Goal: Feedback & Contribution: Contribute content

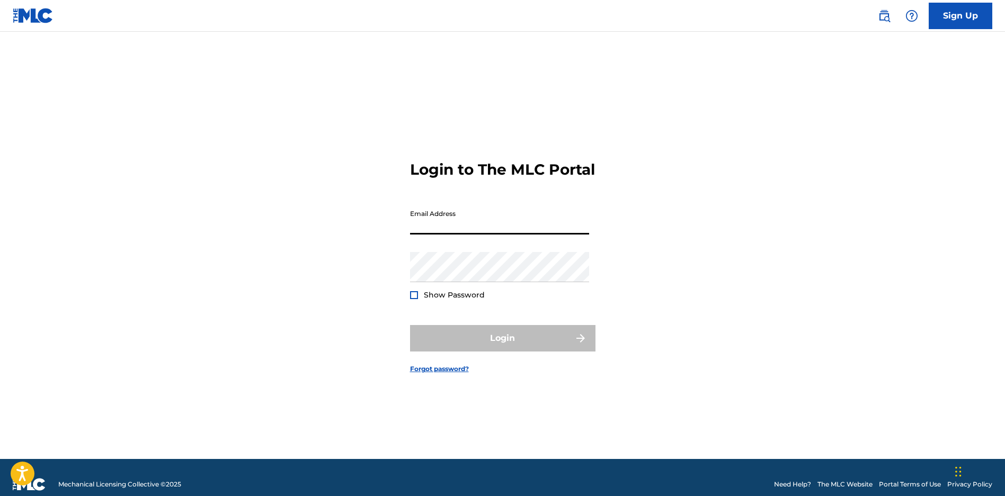
drag, startPoint x: 0, startPoint y: 0, endPoint x: 444, endPoint y: 240, distance: 505.0
click at [444, 235] on input "Email Address" at bounding box center [499, 219] width 179 height 30
click at [438, 229] on input "Email Address" at bounding box center [499, 219] width 179 height 30
type input "[EMAIL_ADDRESS][DOMAIN_NAME]"
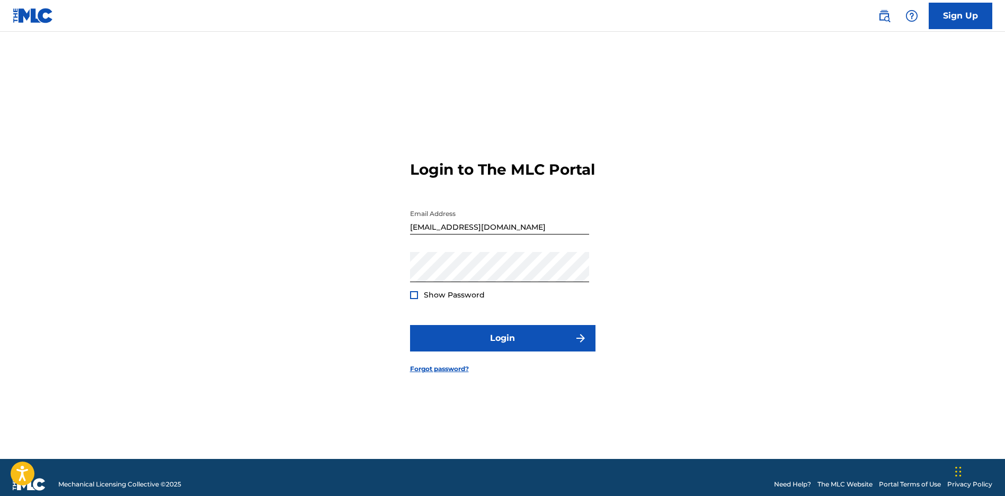
click at [412, 299] on div at bounding box center [414, 295] width 8 height 8
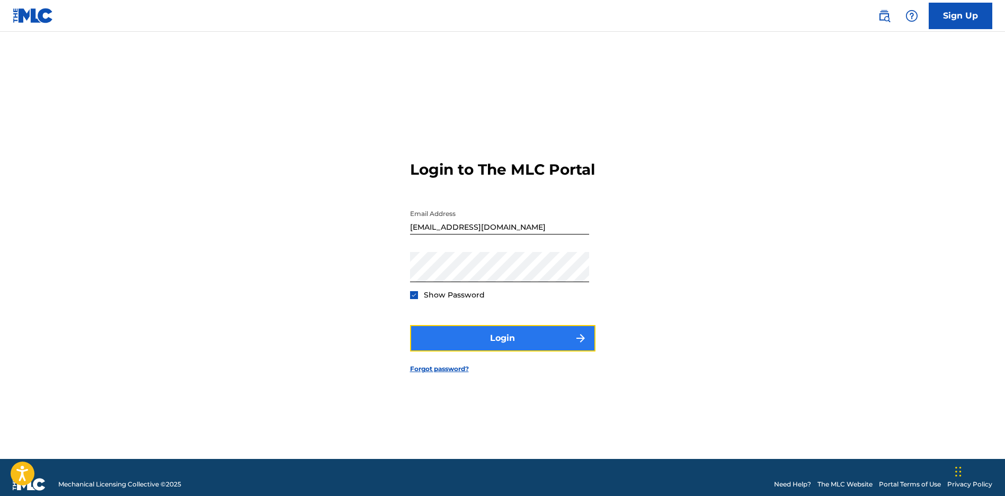
click at [453, 351] on button "Login" at bounding box center [502, 338] width 185 height 26
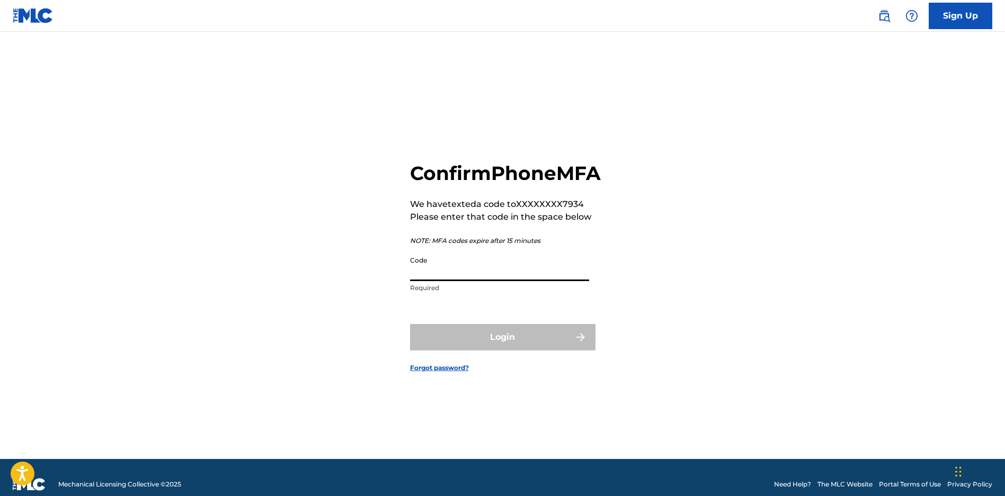
click at [484, 273] on input "Code" at bounding box center [499, 266] width 179 height 30
paste input "744324"
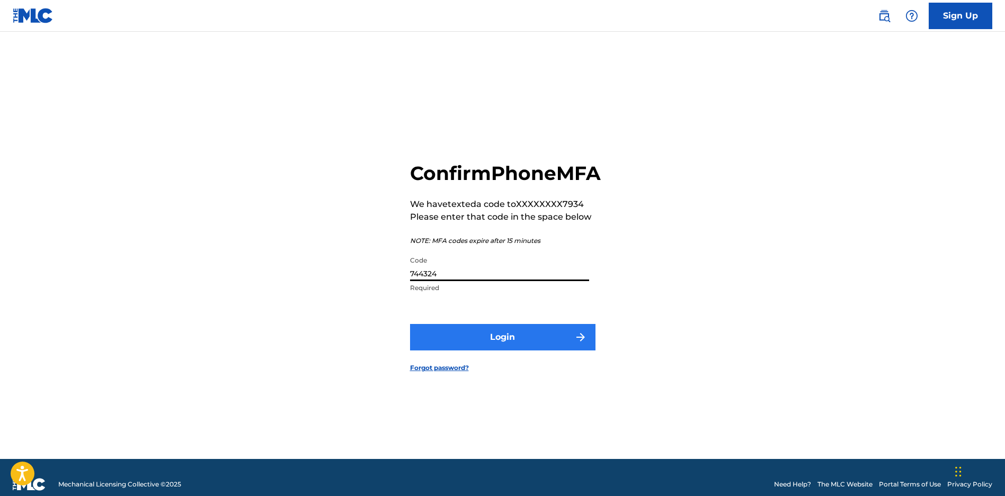
type input "744324"
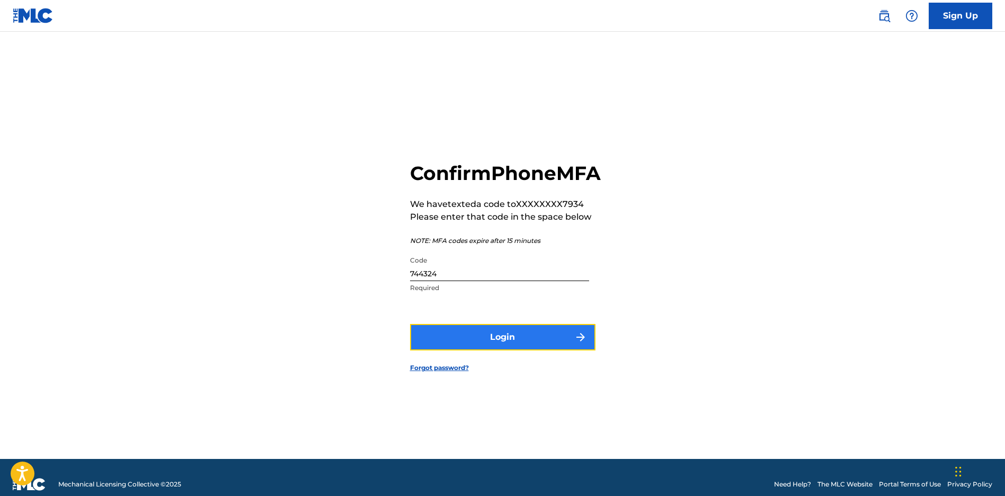
click at [467, 341] on button "Login" at bounding box center [502, 337] width 185 height 26
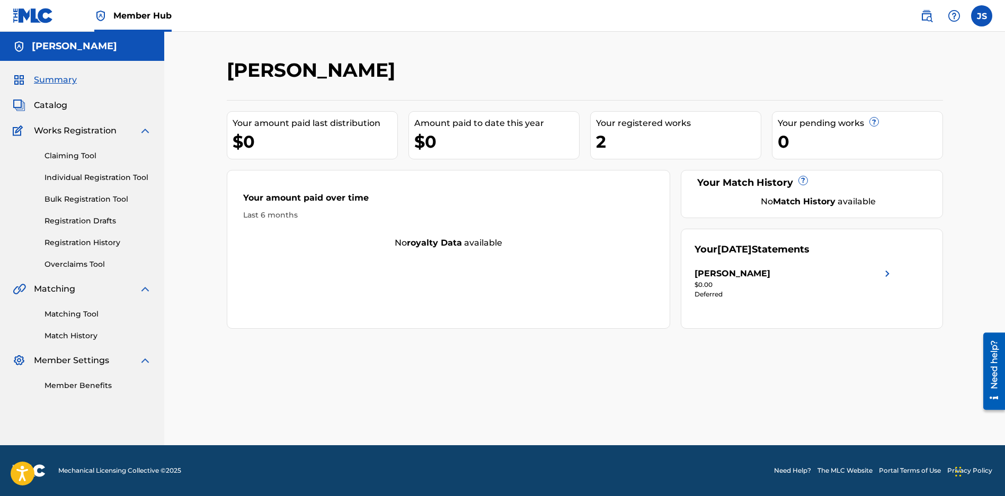
click at [683, 141] on div "2" at bounding box center [678, 142] width 165 height 24
click at [60, 109] on span "Catalog" at bounding box center [50, 105] width 33 height 13
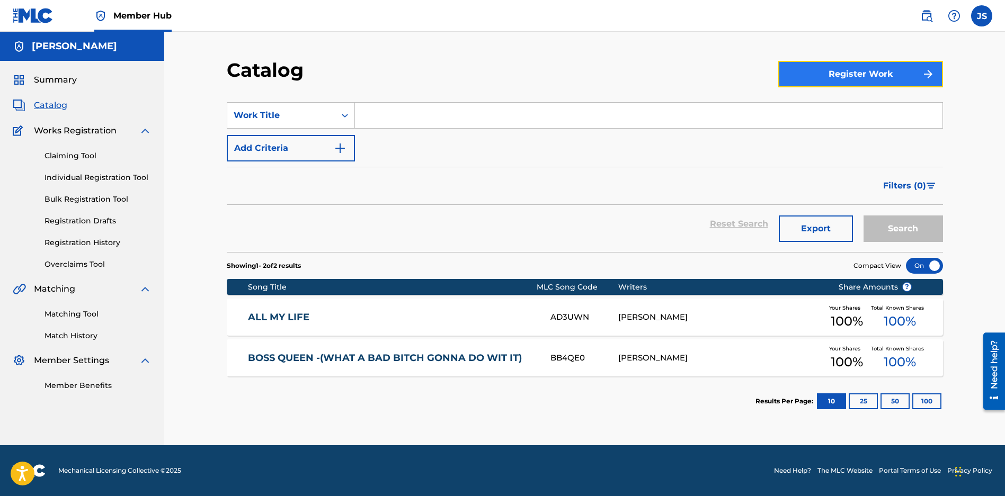
click at [896, 76] on button "Register Work" at bounding box center [860, 74] width 165 height 26
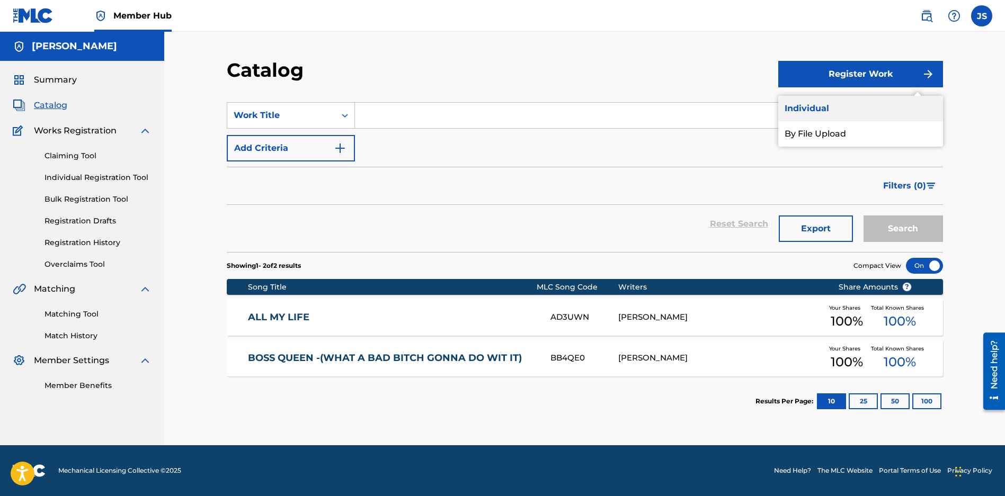
click at [815, 109] on link "Individual" at bounding box center [860, 108] width 165 height 25
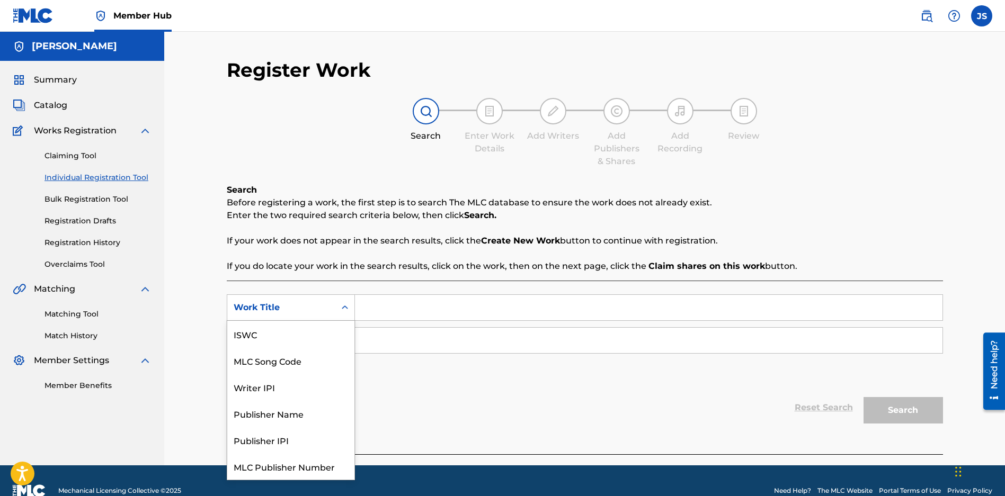
click at [326, 305] on div "Work Title" at bounding box center [281, 307] width 95 height 13
click at [271, 363] on div "Writer IPI" at bounding box center [290, 360] width 127 height 26
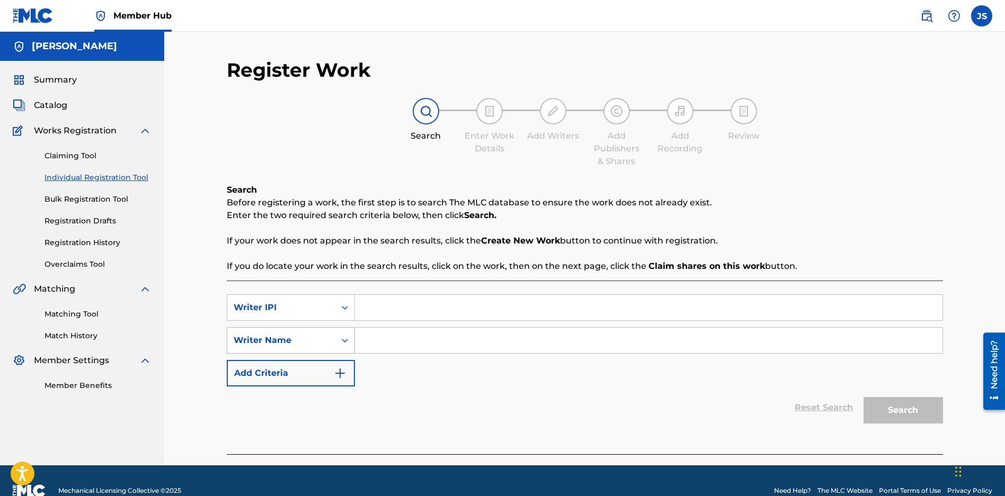
click at [291, 336] on div "Writer Name" at bounding box center [281, 340] width 95 height 13
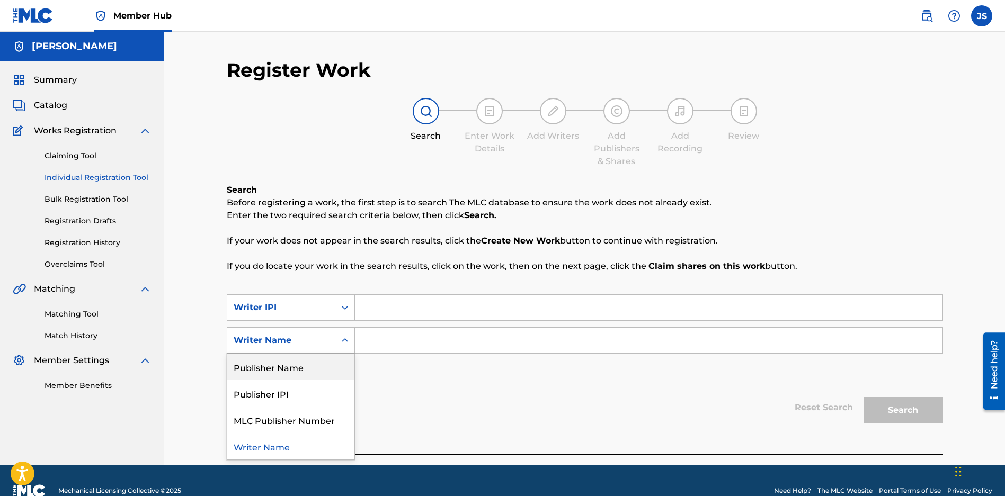
click at [289, 366] on div "Publisher Name" at bounding box center [290, 367] width 127 height 26
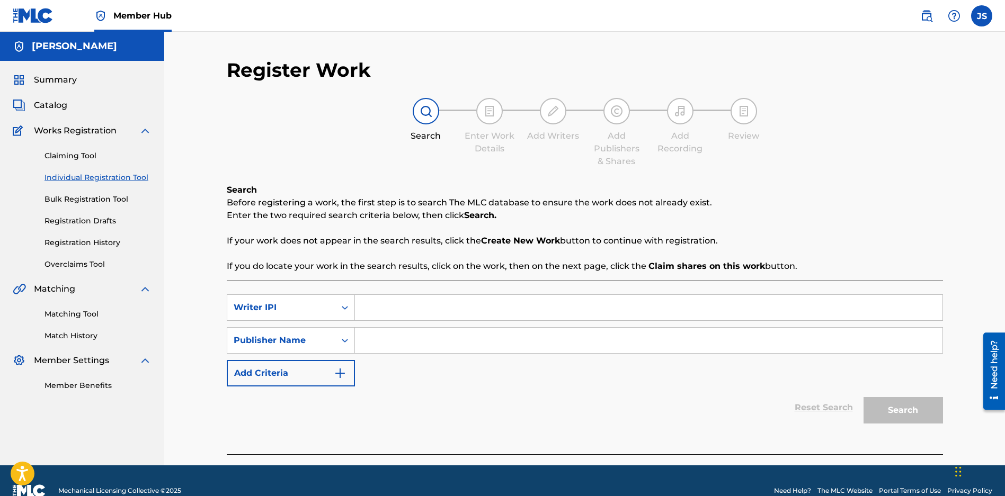
click at [392, 344] on input "Search Form" at bounding box center [648, 340] width 587 height 25
click at [389, 301] on input "Search Form" at bounding box center [648, 307] width 587 height 25
paste input "01086646919"
type input "01086646919"
click at [382, 341] on input "Search Form" at bounding box center [648, 340] width 587 height 25
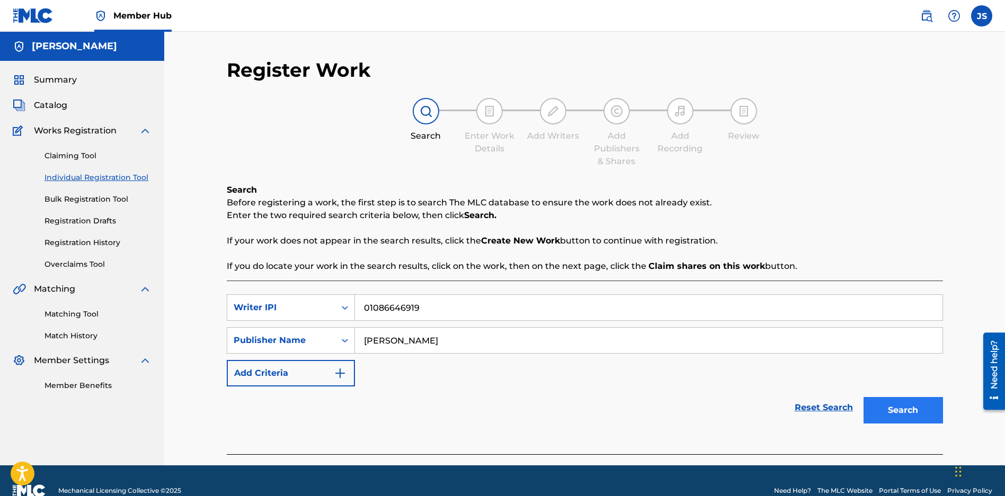
type input "[PERSON_NAME]"
click at [896, 412] on button "Search" at bounding box center [902, 410] width 79 height 26
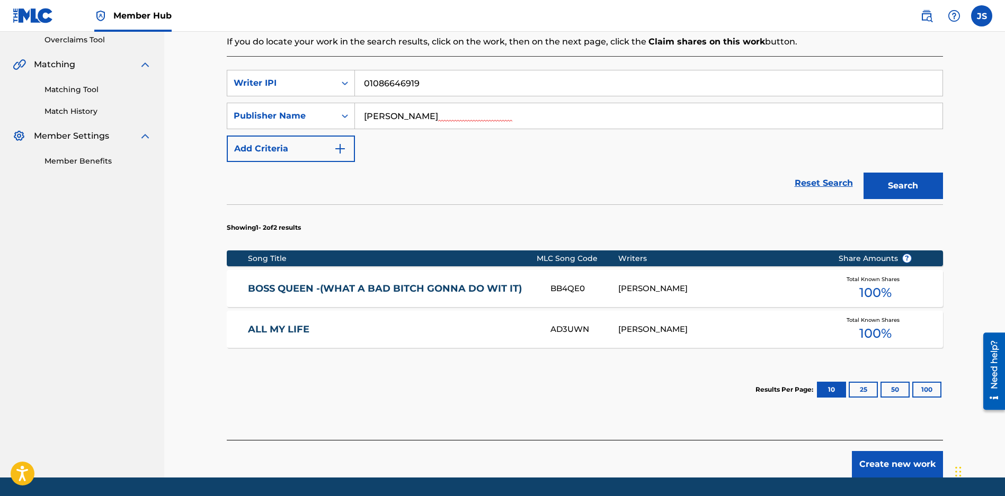
scroll to position [257, 0]
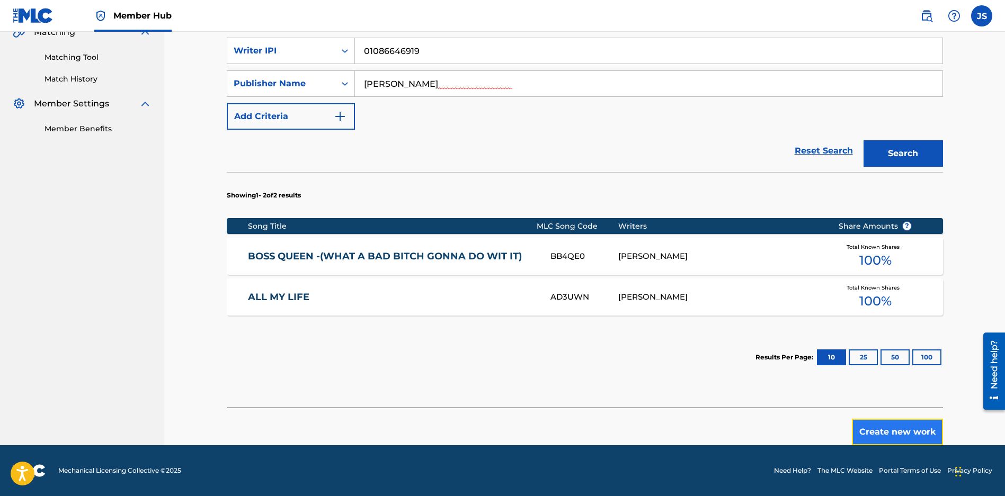
click at [894, 432] on button "Create new work" at bounding box center [897, 432] width 91 height 26
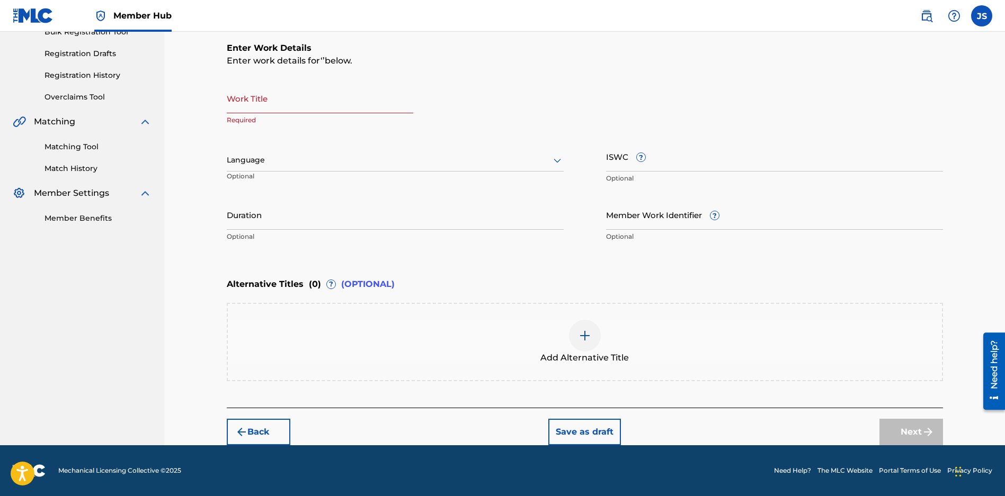
click at [247, 109] on input "Work Title" at bounding box center [320, 98] width 186 height 30
paste input "CUFF'N C'SUN"
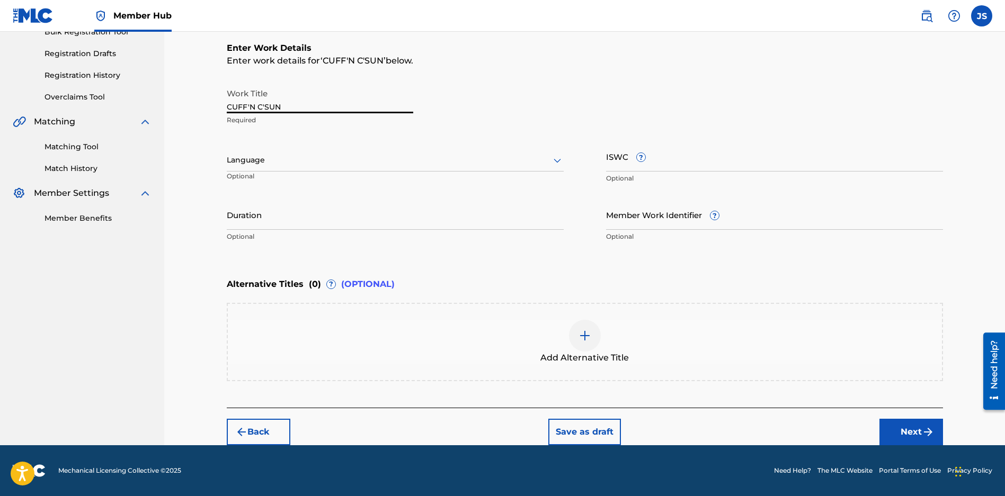
type input "CUFF'N C'SUN"
click at [332, 217] on input "Duration" at bounding box center [395, 215] width 337 height 30
click at [580, 341] on img at bounding box center [584, 335] width 13 height 13
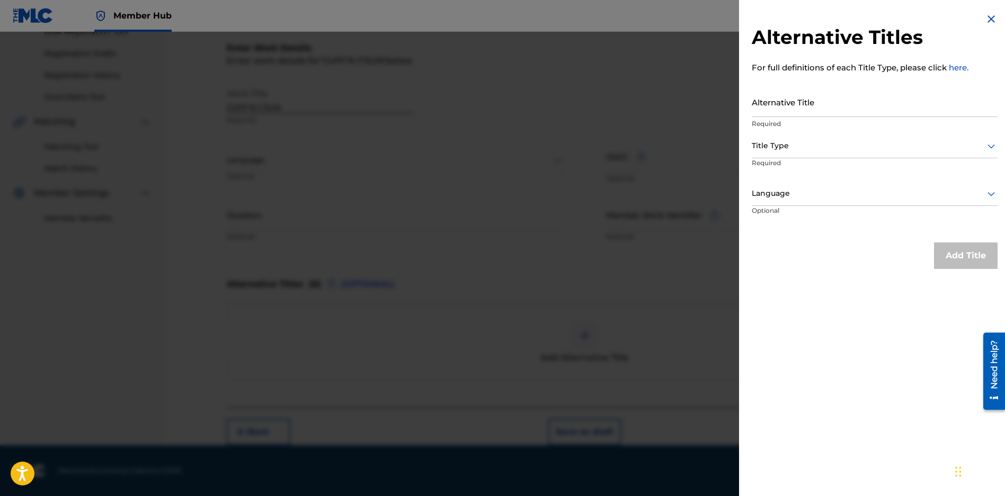
click at [835, 146] on div at bounding box center [875, 145] width 246 height 13
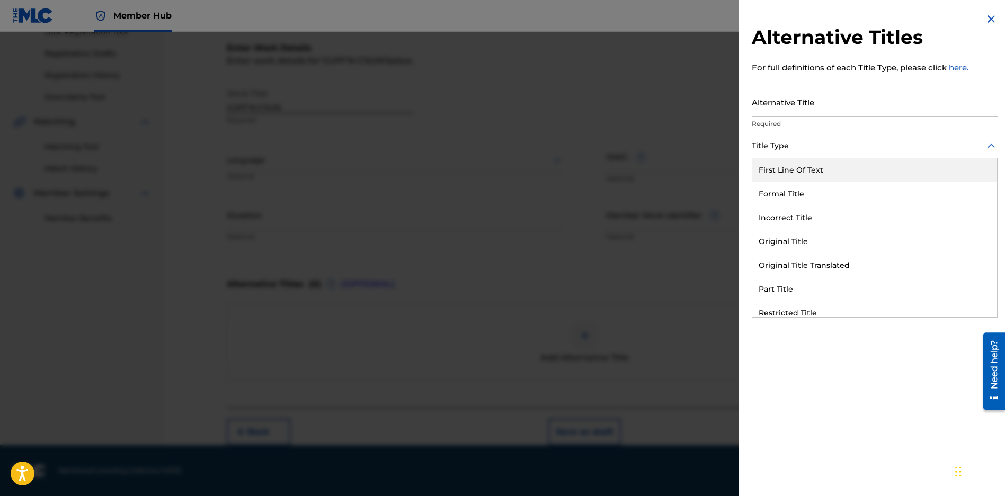
click at [814, 167] on div "First Line Of Text" at bounding box center [874, 170] width 245 height 24
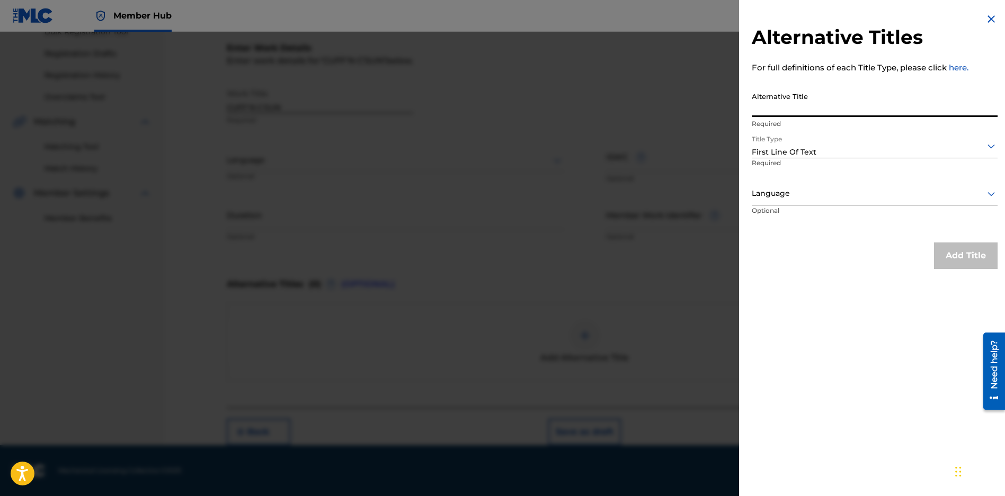
click at [817, 101] on input "Alternative Title" at bounding box center [875, 102] width 246 height 30
type input "cuffing season"
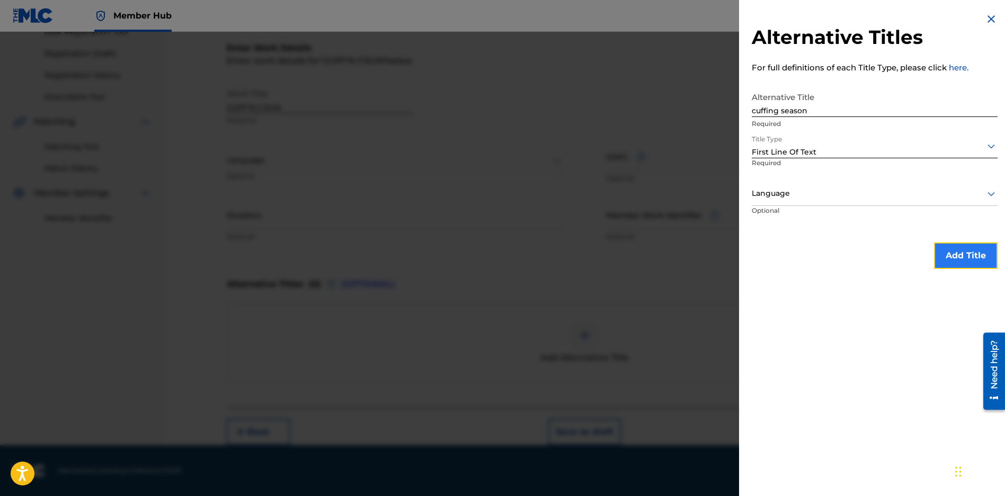
click at [961, 256] on button "Add Title" at bounding box center [966, 256] width 64 height 26
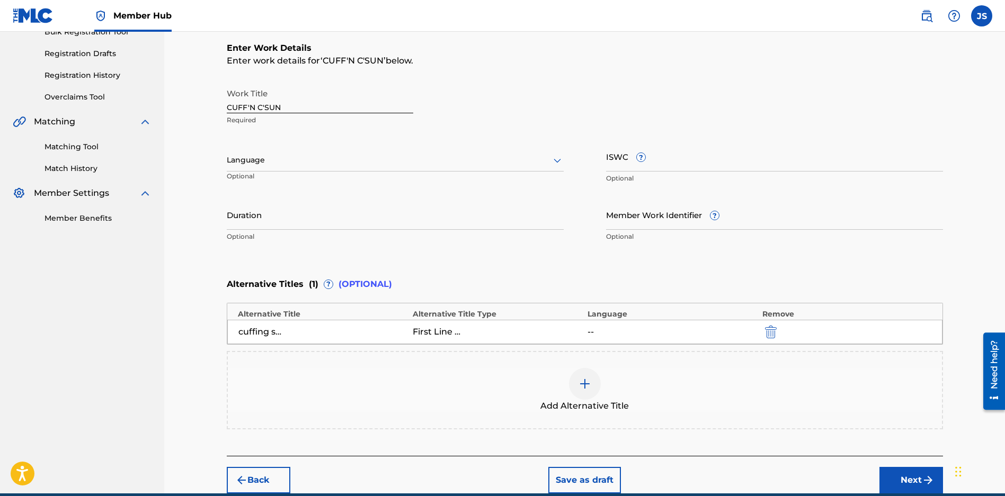
scroll to position [164, 0]
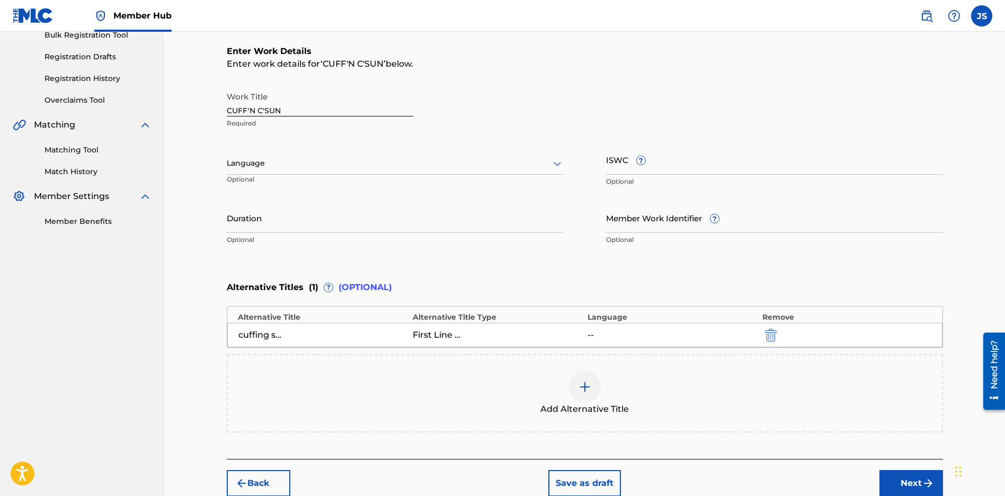
click at [582, 385] on img at bounding box center [584, 387] width 13 height 13
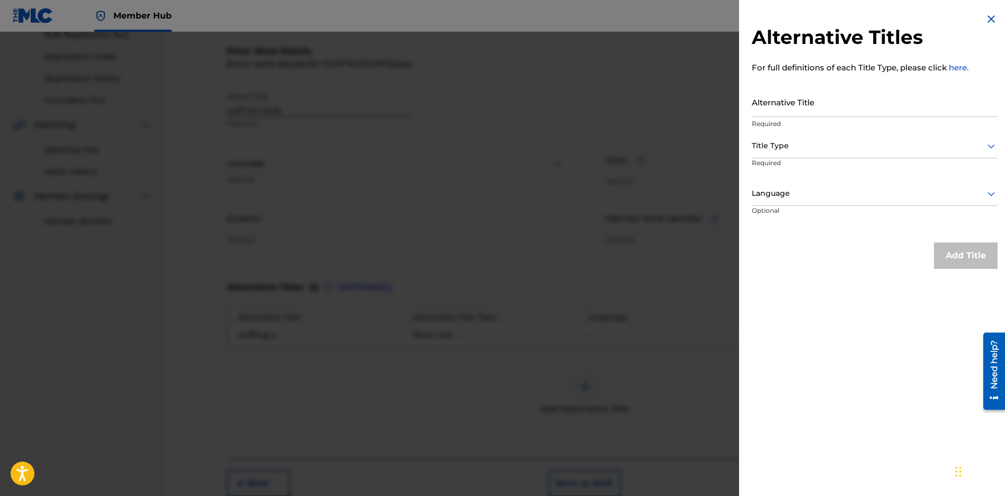
click at [776, 147] on div at bounding box center [875, 145] width 246 height 13
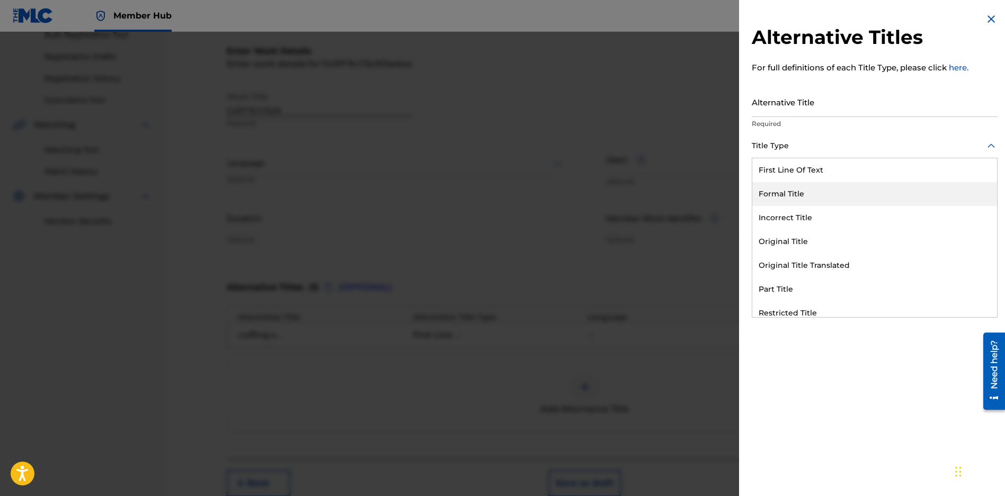
click at [779, 197] on div "Formal Title" at bounding box center [874, 194] width 245 height 24
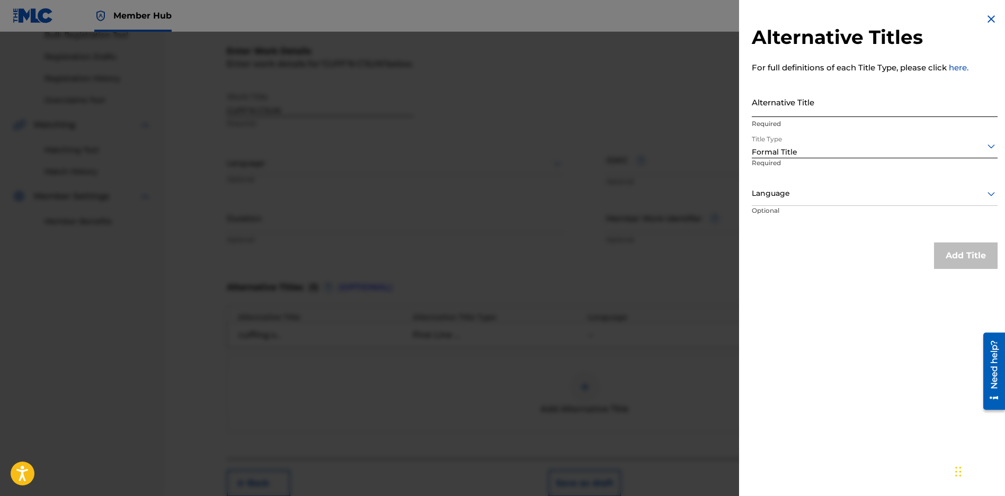
click at [761, 113] on input "Alternative Title" at bounding box center [875, 102] width 246 height 30
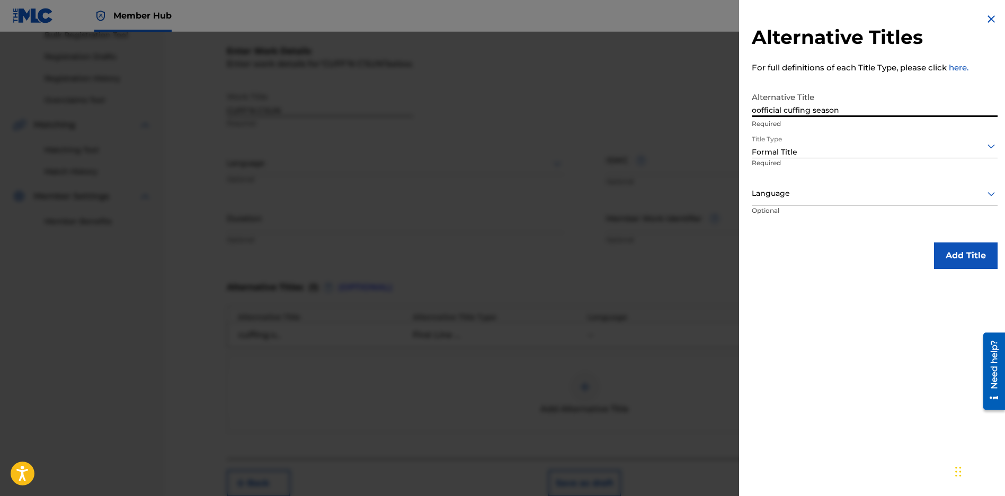
click at [759, 112] on input "oofficial cuffing season" at bounding box center [875, 102] width 246 height 30
type input "official cuffing season FLY SKI FRESH"
click at [954, 251] on button "Add Title" at bounding box center [966, 256] width 64 height 26
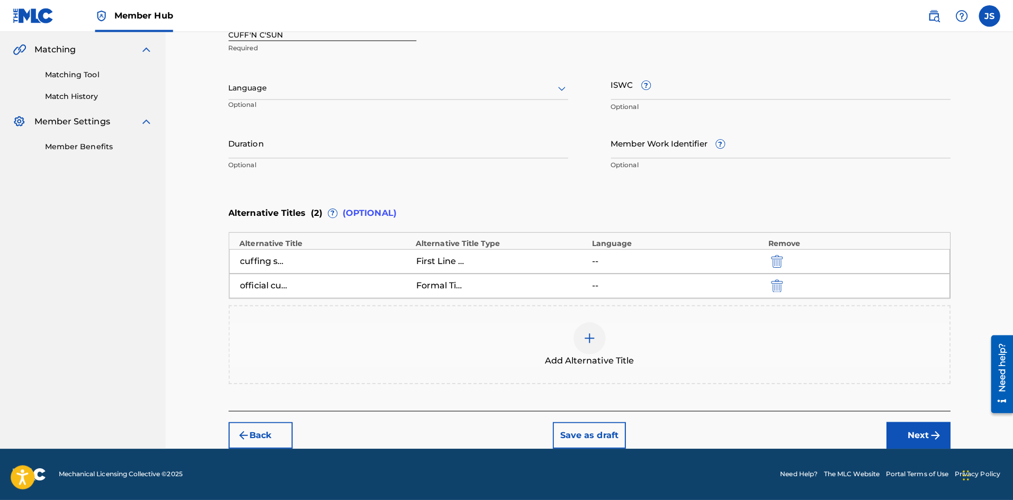
scroll to position [236, 0]
